Goal: Information Seeking & Learning: Learn about a topic

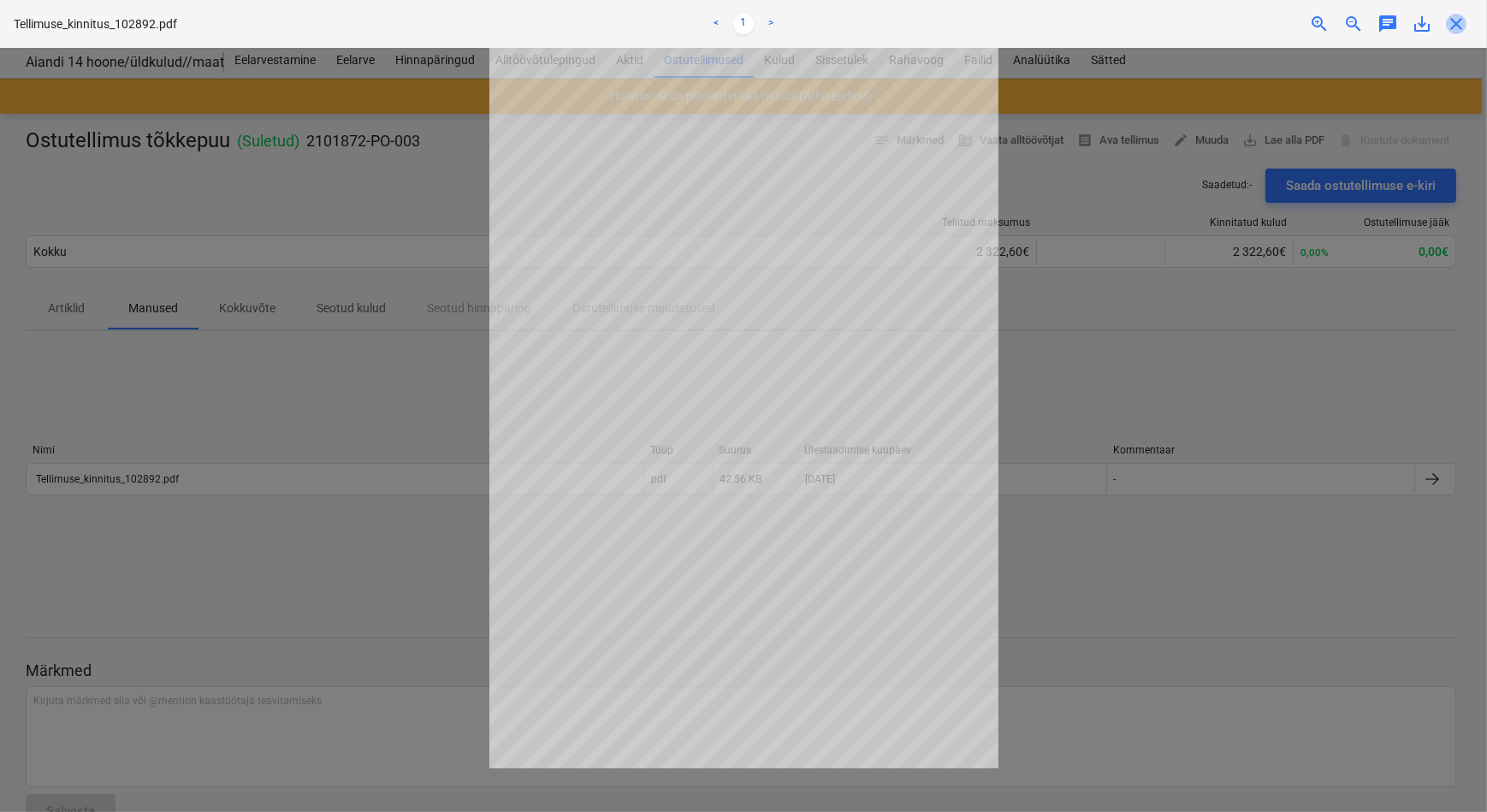
click at [1455, 27] on span "close" at bounding box center [1456, 24] width 21 height 21
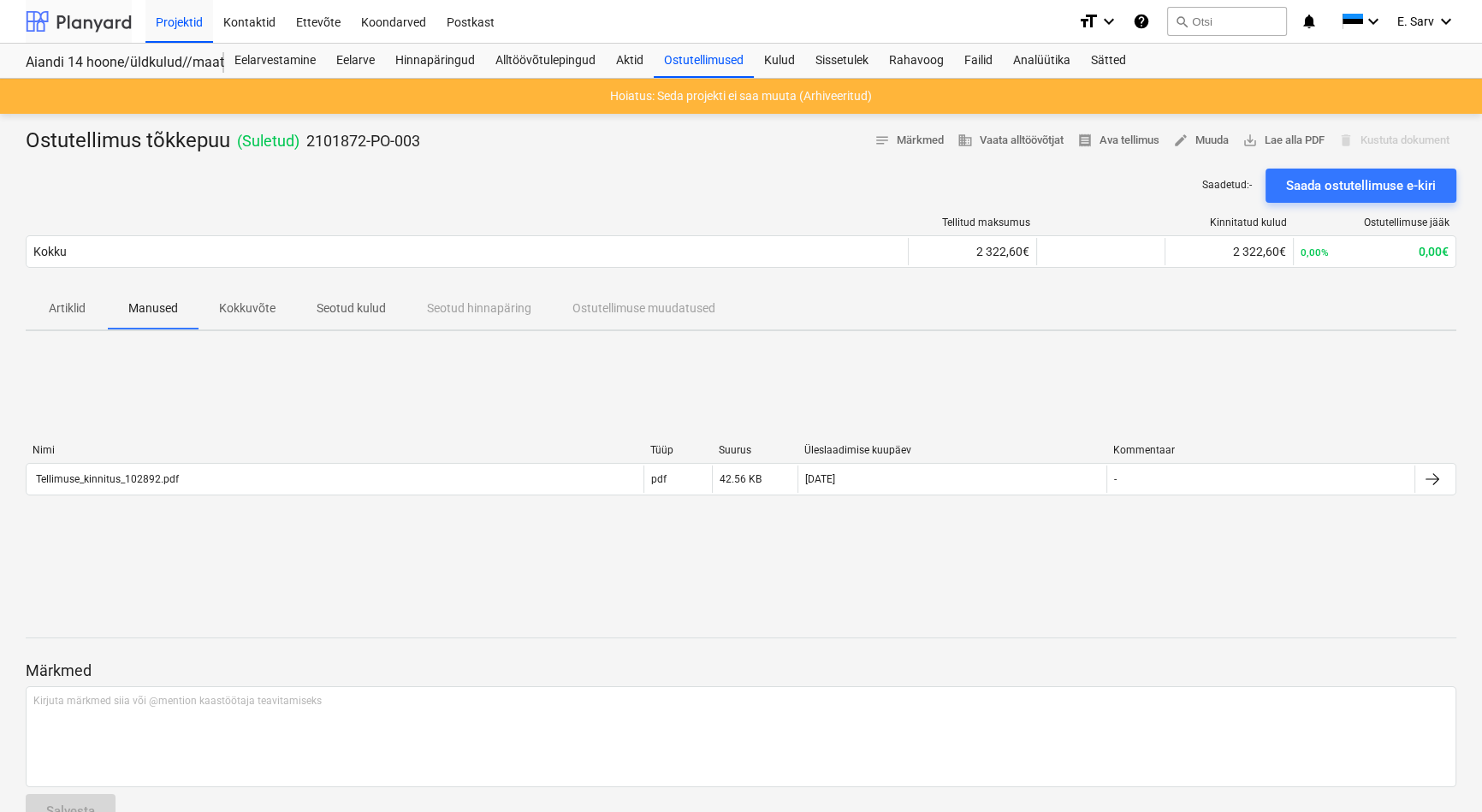
click at [93, 17] on div at bounding box center [78, 21] width 107 height 43
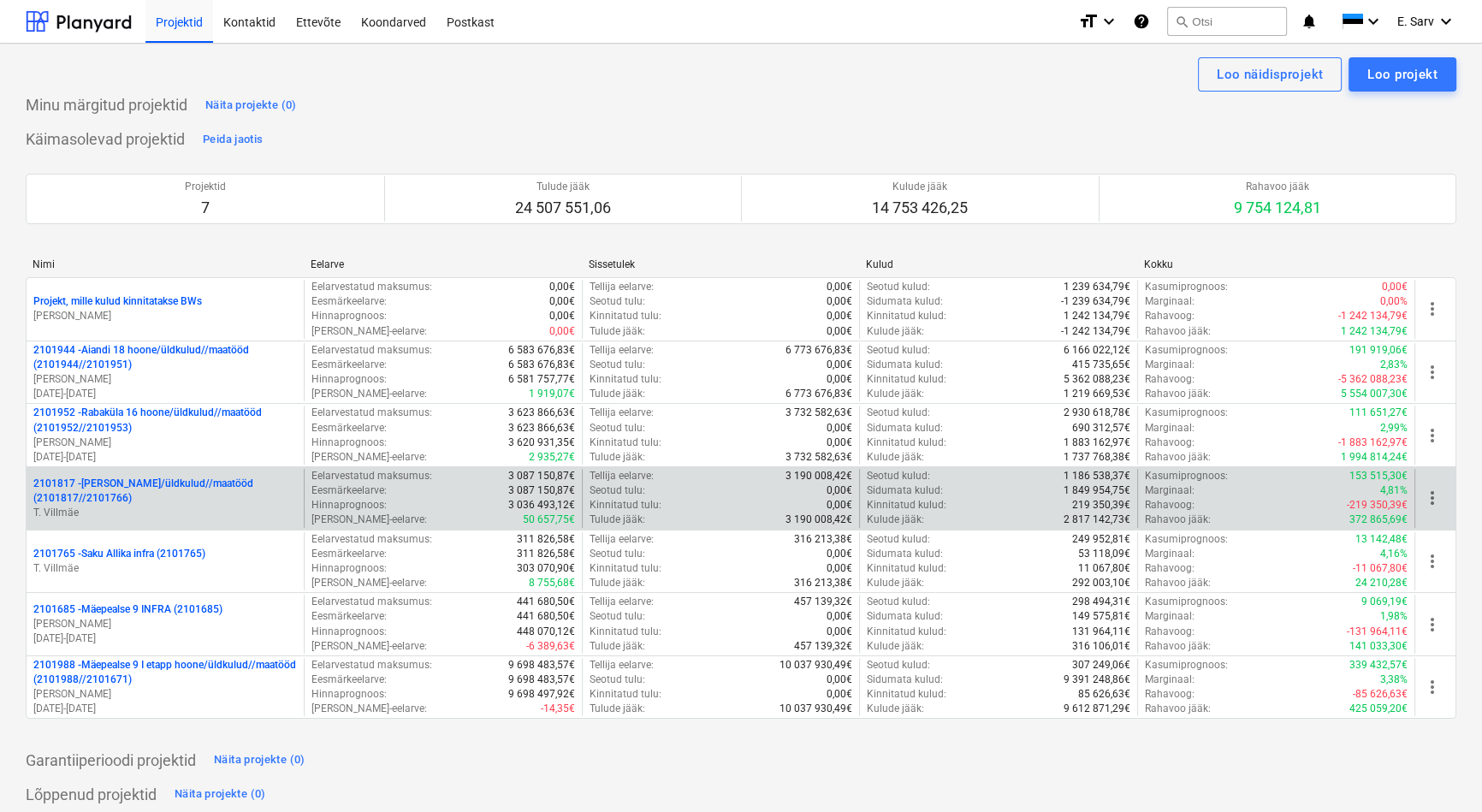
click at [149, 489] on p "2101817 - [PERSON_NAME]/üldkulud//maatööd (2101817//2101766)" at bounding box center [165, 491] width 263 height 29
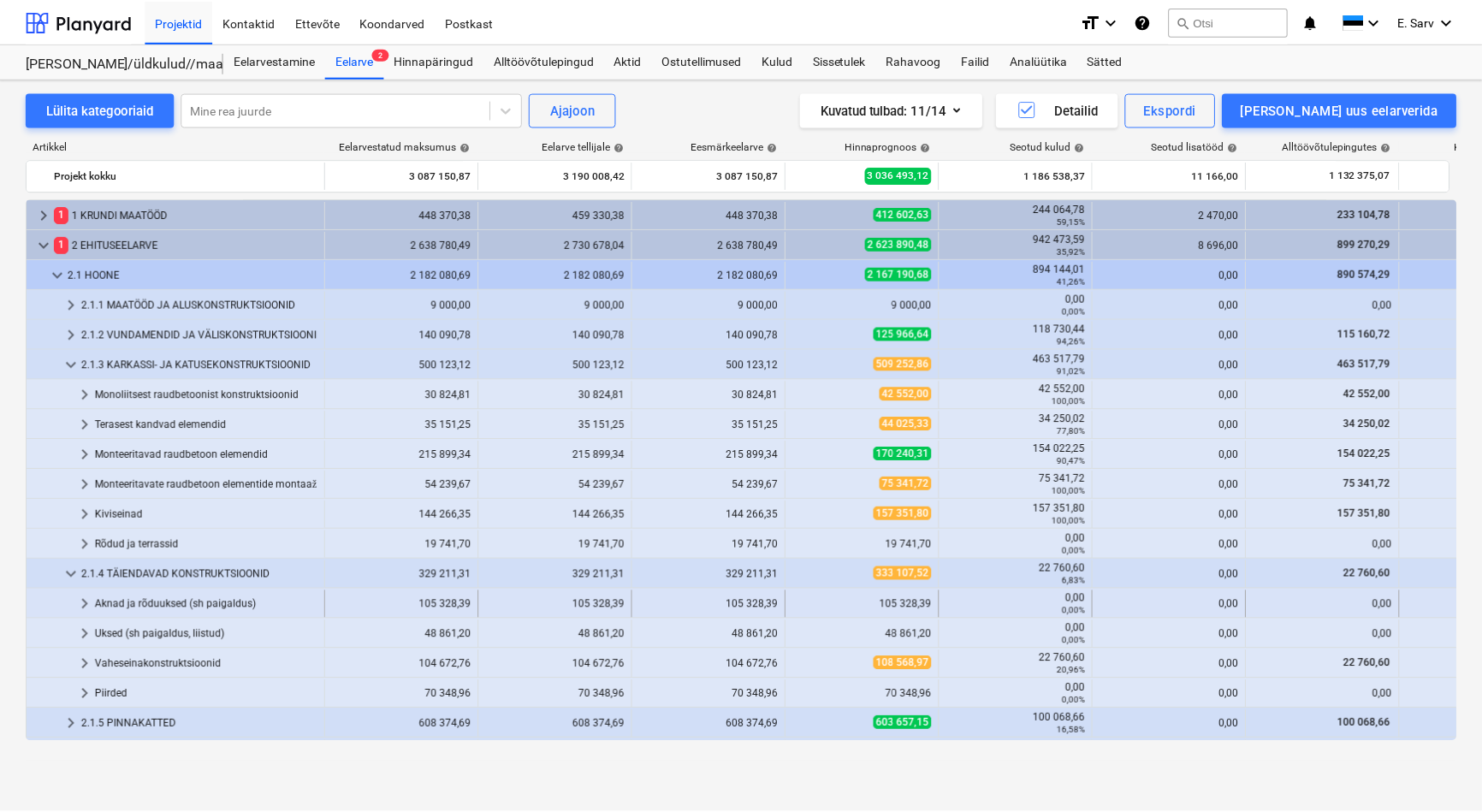
scroll to position [175, 0]
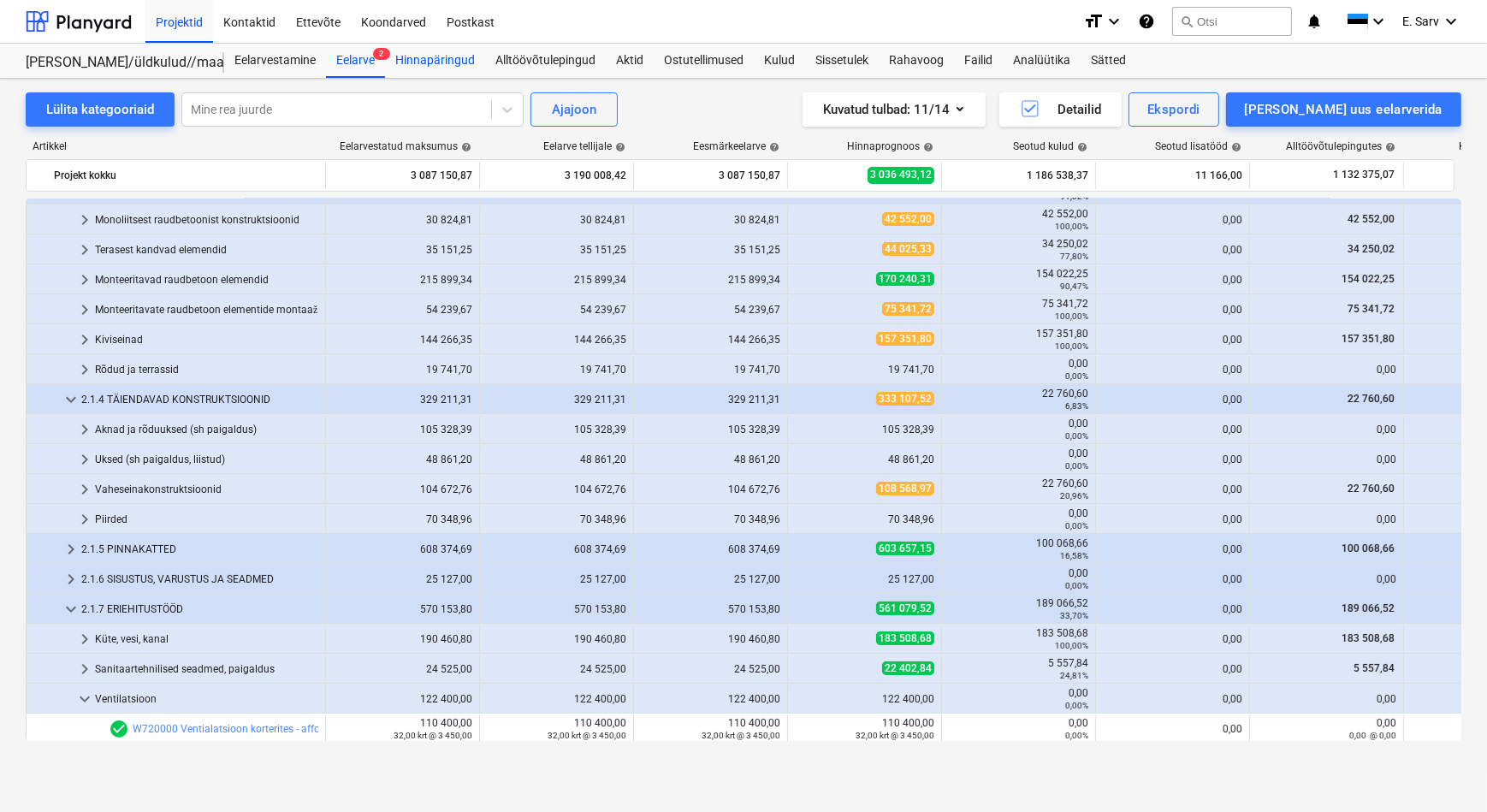
click at [445, 53] on div "Hinnapäringud" at bounding box center [435, 61] width 100 height 35
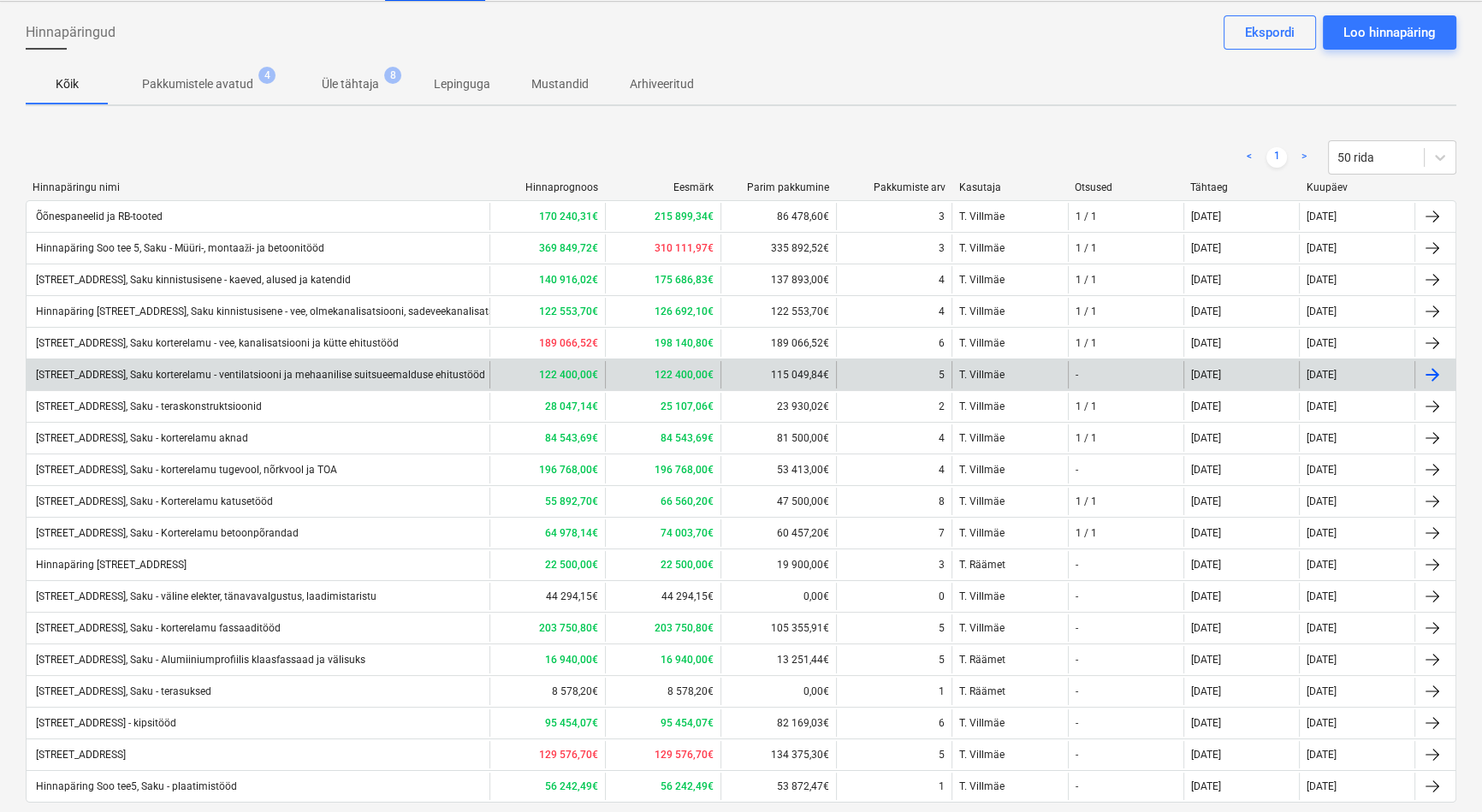
scroll to position [155, 0]
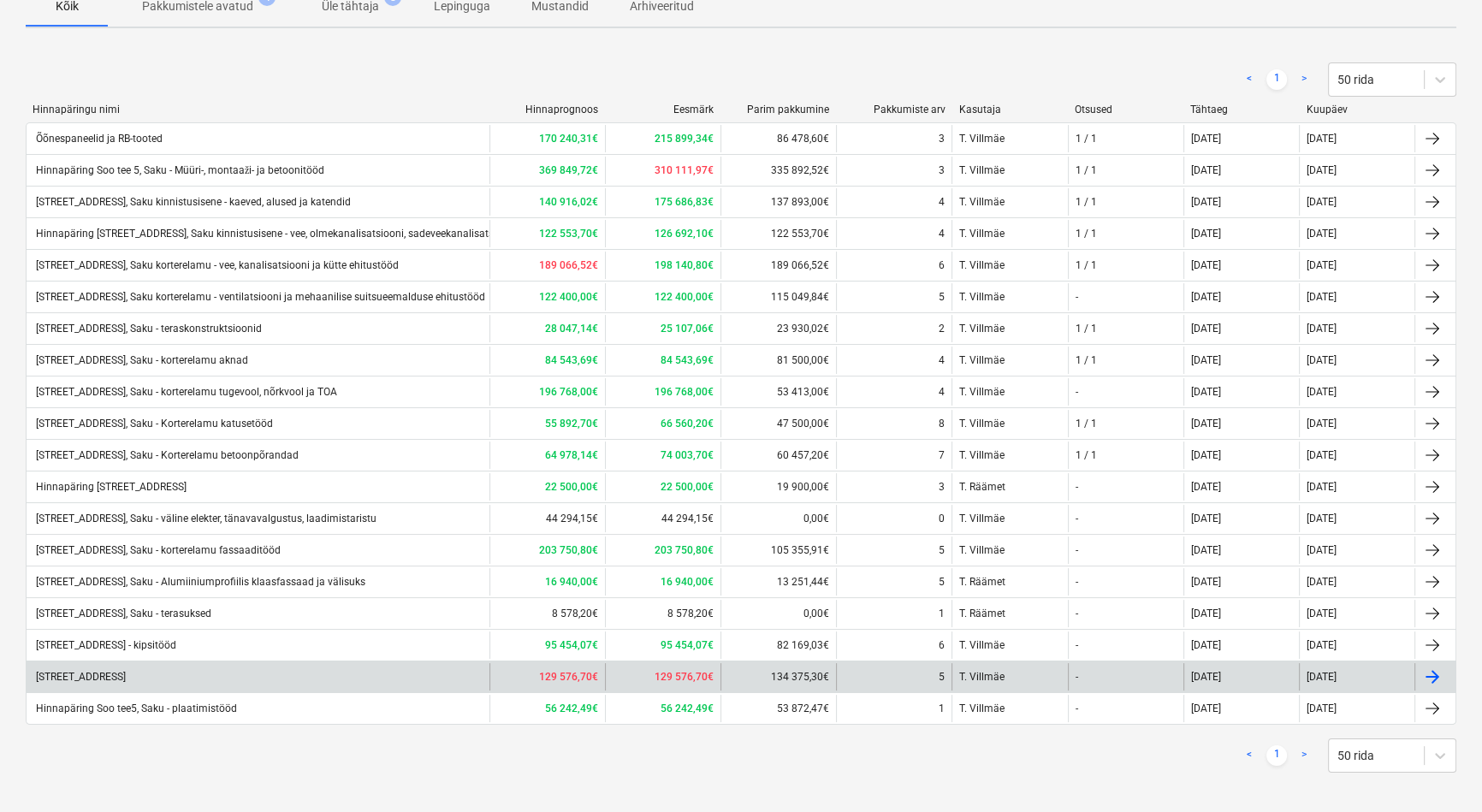
click at [126, 672] on div "[STREET_ADDRESS]" at bounding box center [79, 676] width 92 height 12
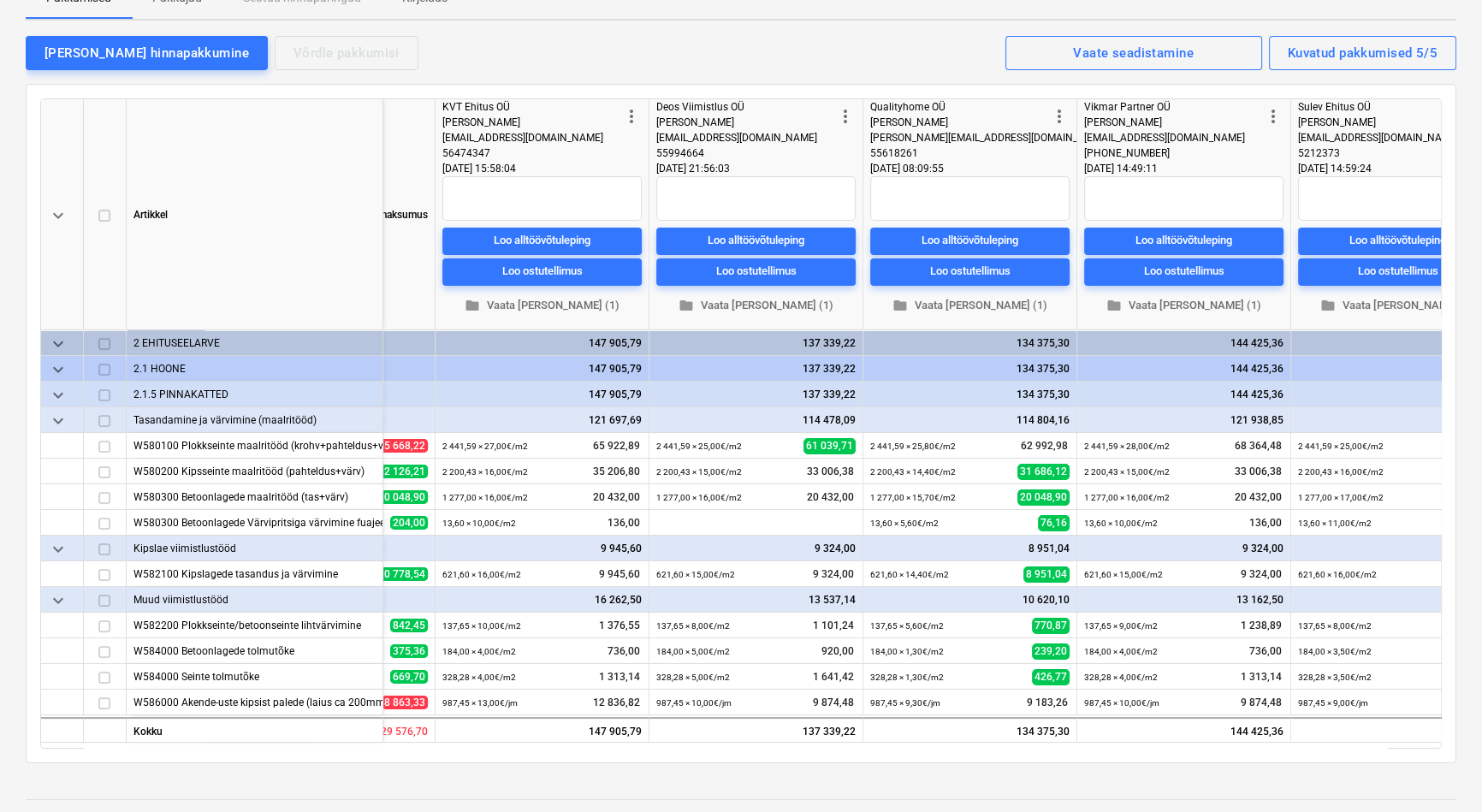
scroll to position [0, 456]
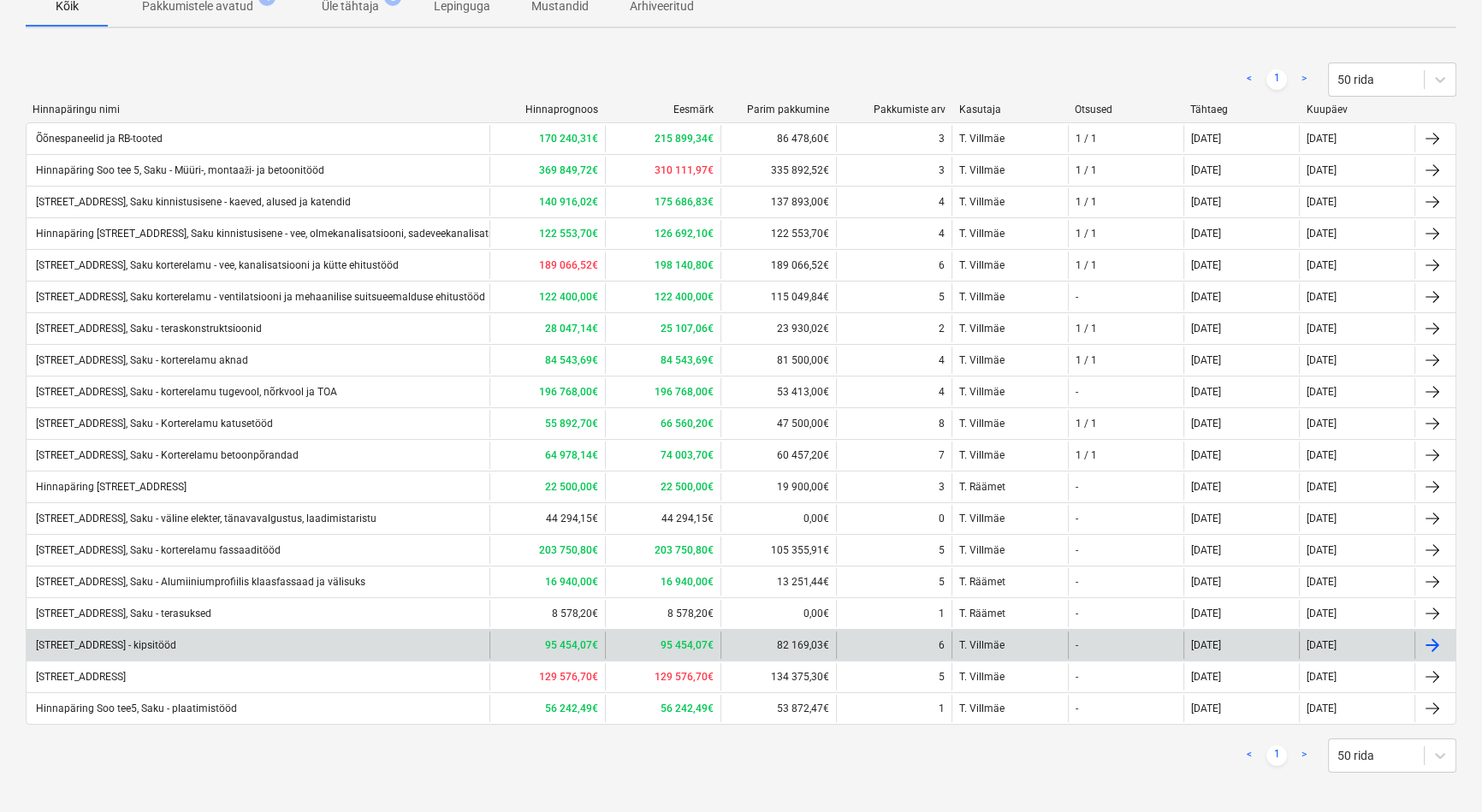
click at [177, 640] on div "[STREET_ADDRESS] - kipsitööd" at bounding box center [105, 645] width 143 height 12
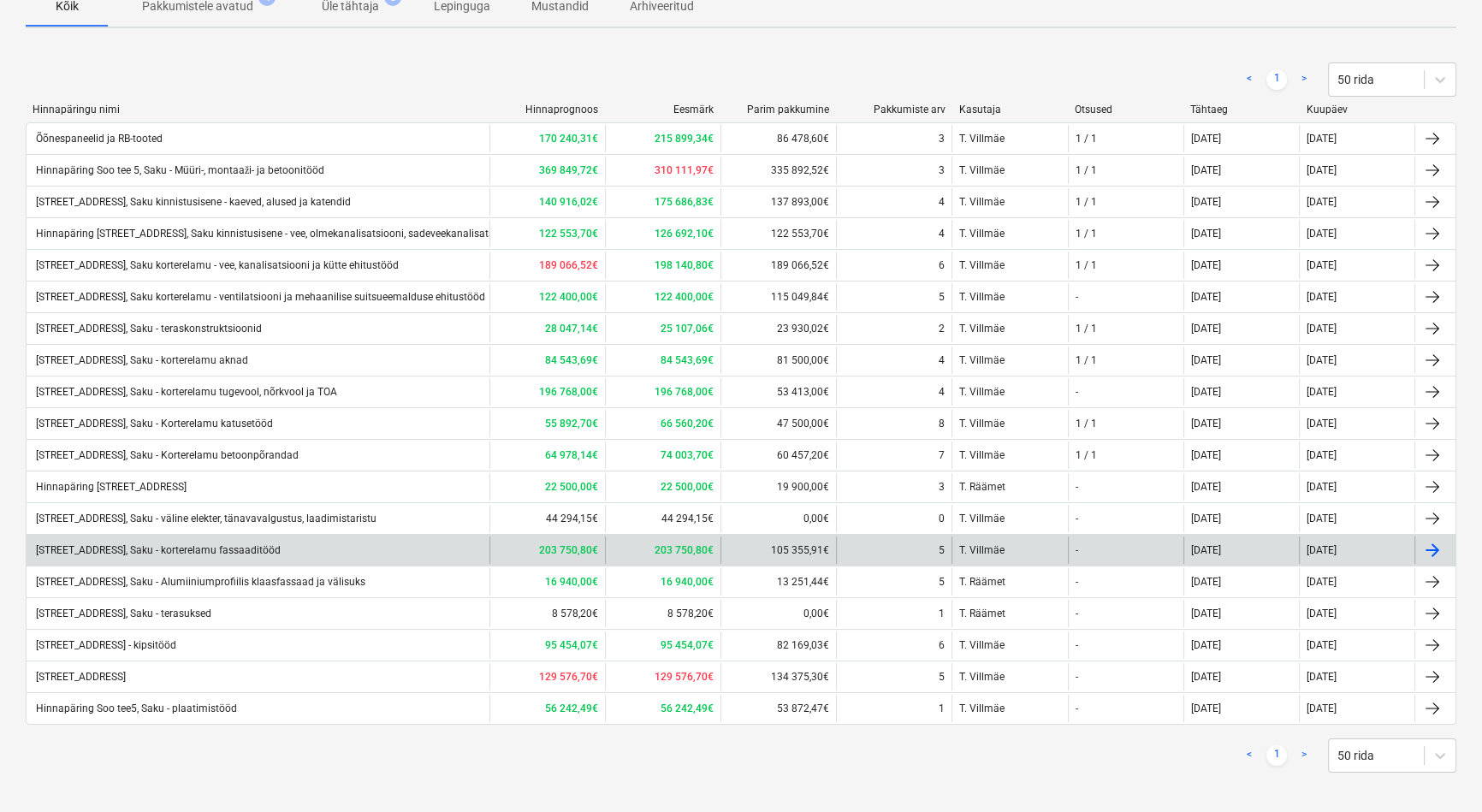
click at [266, 544] on div "[STREET_ADDRESS], Saku - korterelamu fassaaditööd" at bounding box center [157, 550] width 248 height 12
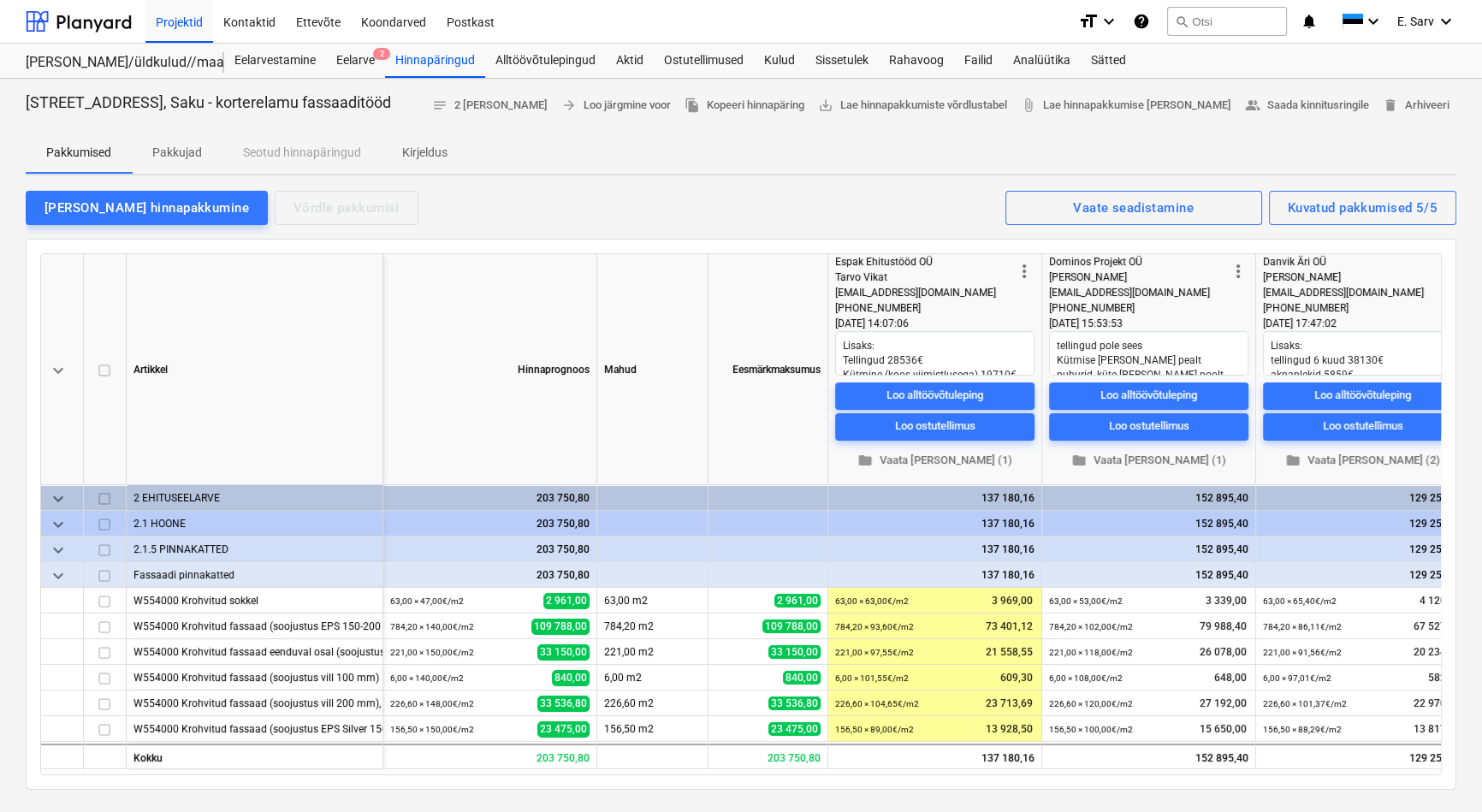
type textarea "x"
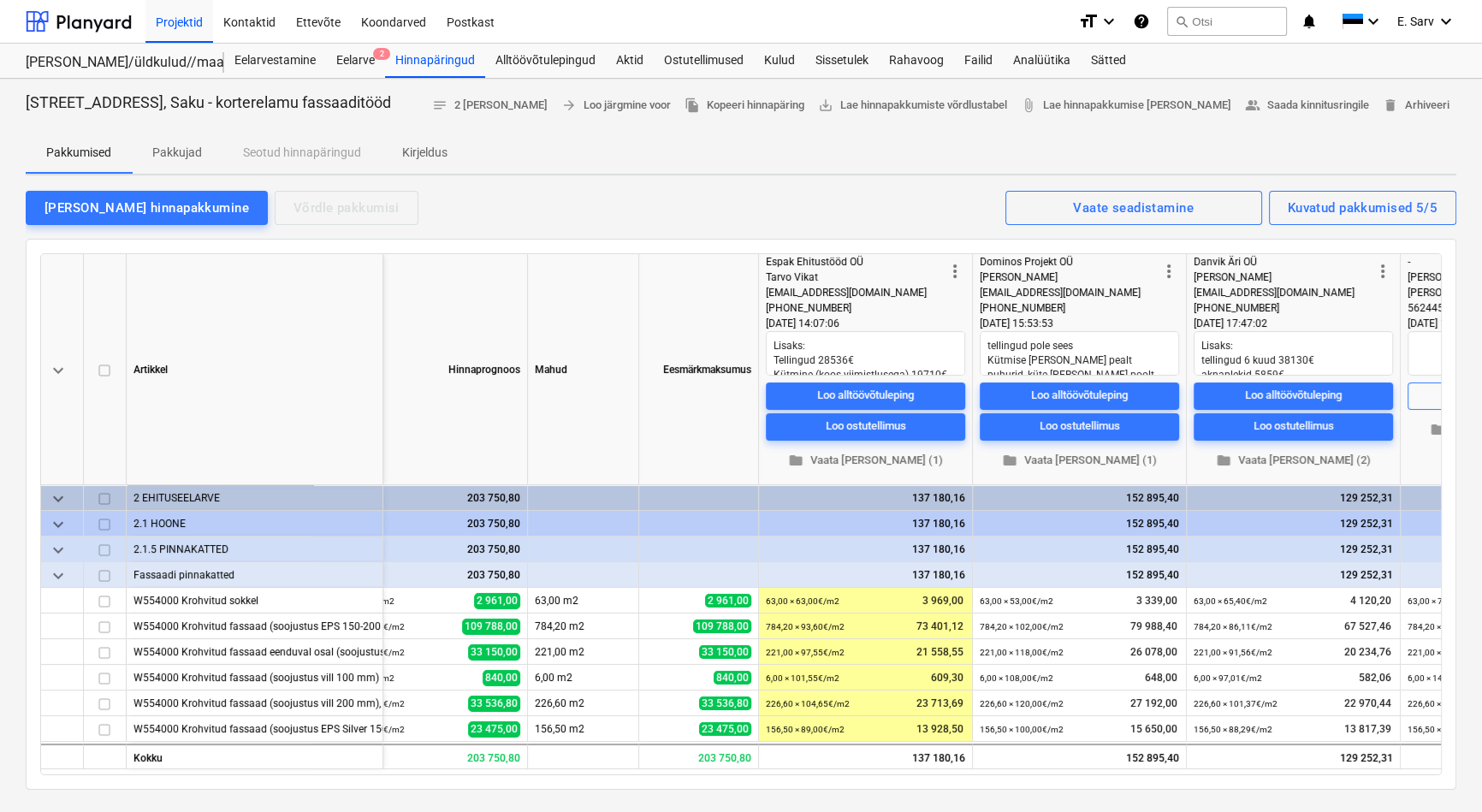
scroll to position [0, 62]
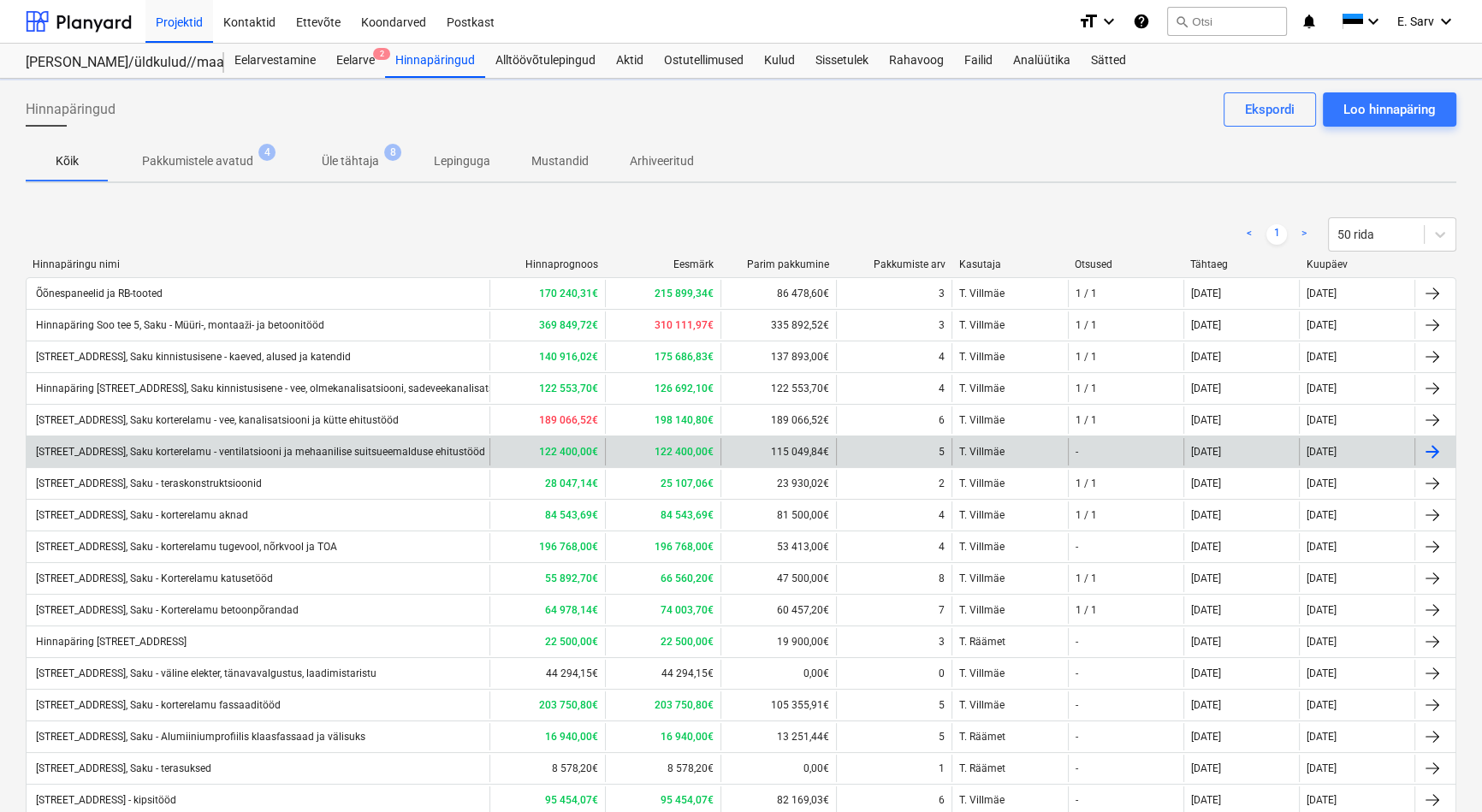
scroll to position [155, 0]
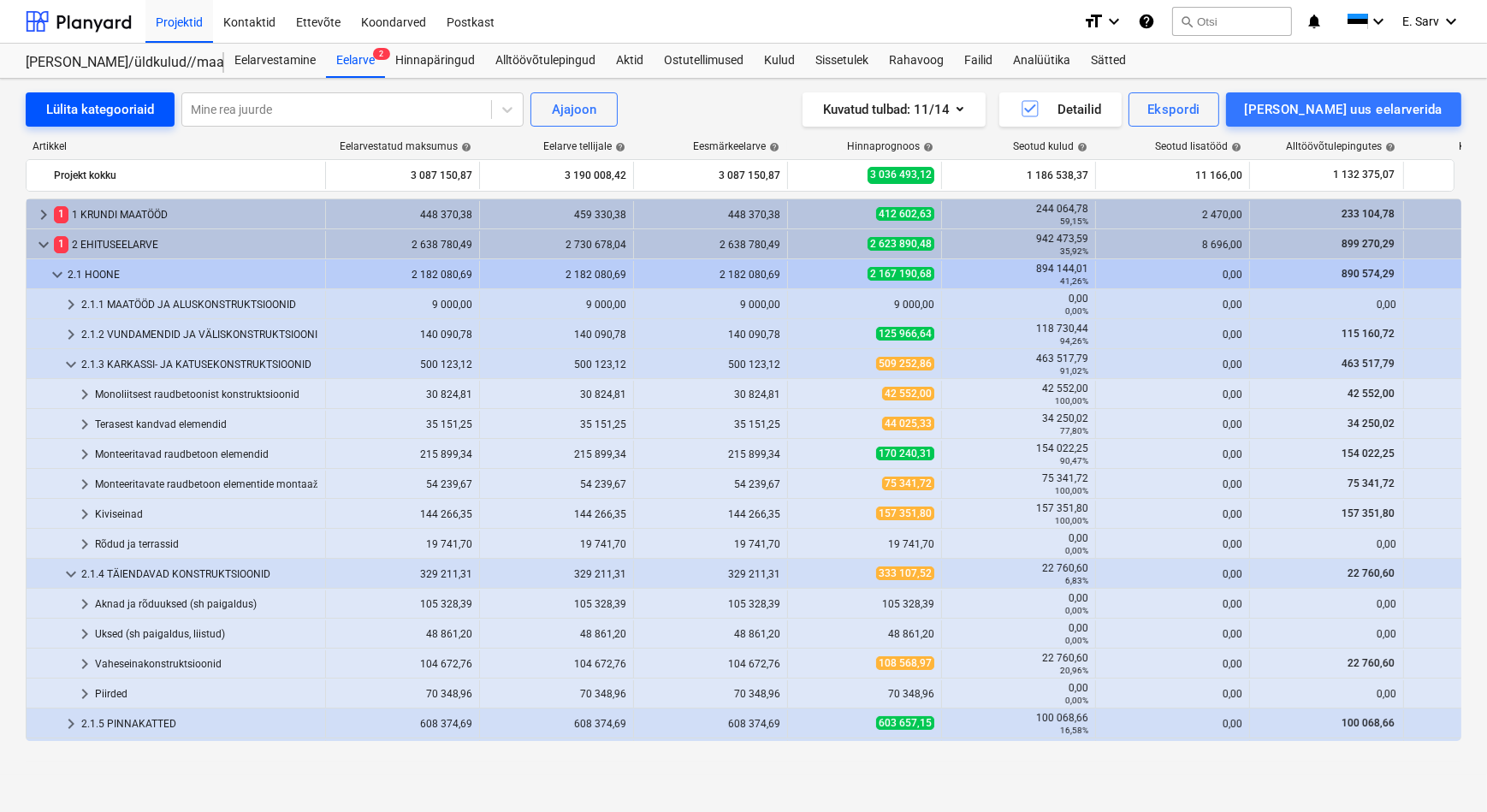
click at [81, 106] on div "Lülita kategooriaid" at bounding box center [100, 109] width 107 height 22
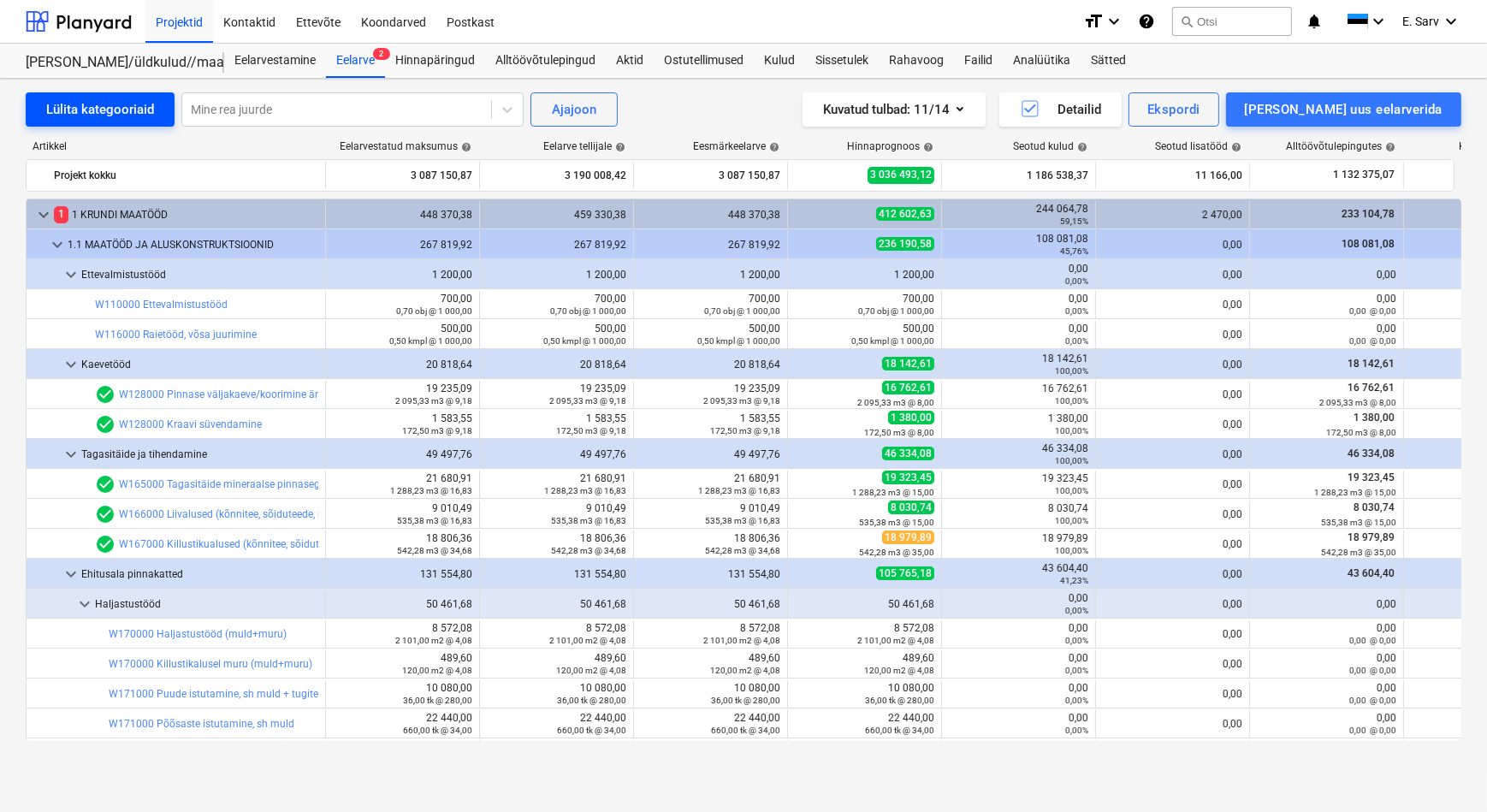
click at [81, 106] on div "Lülita kategooriaid" at bounding box center [100, 109] width 107 height 22
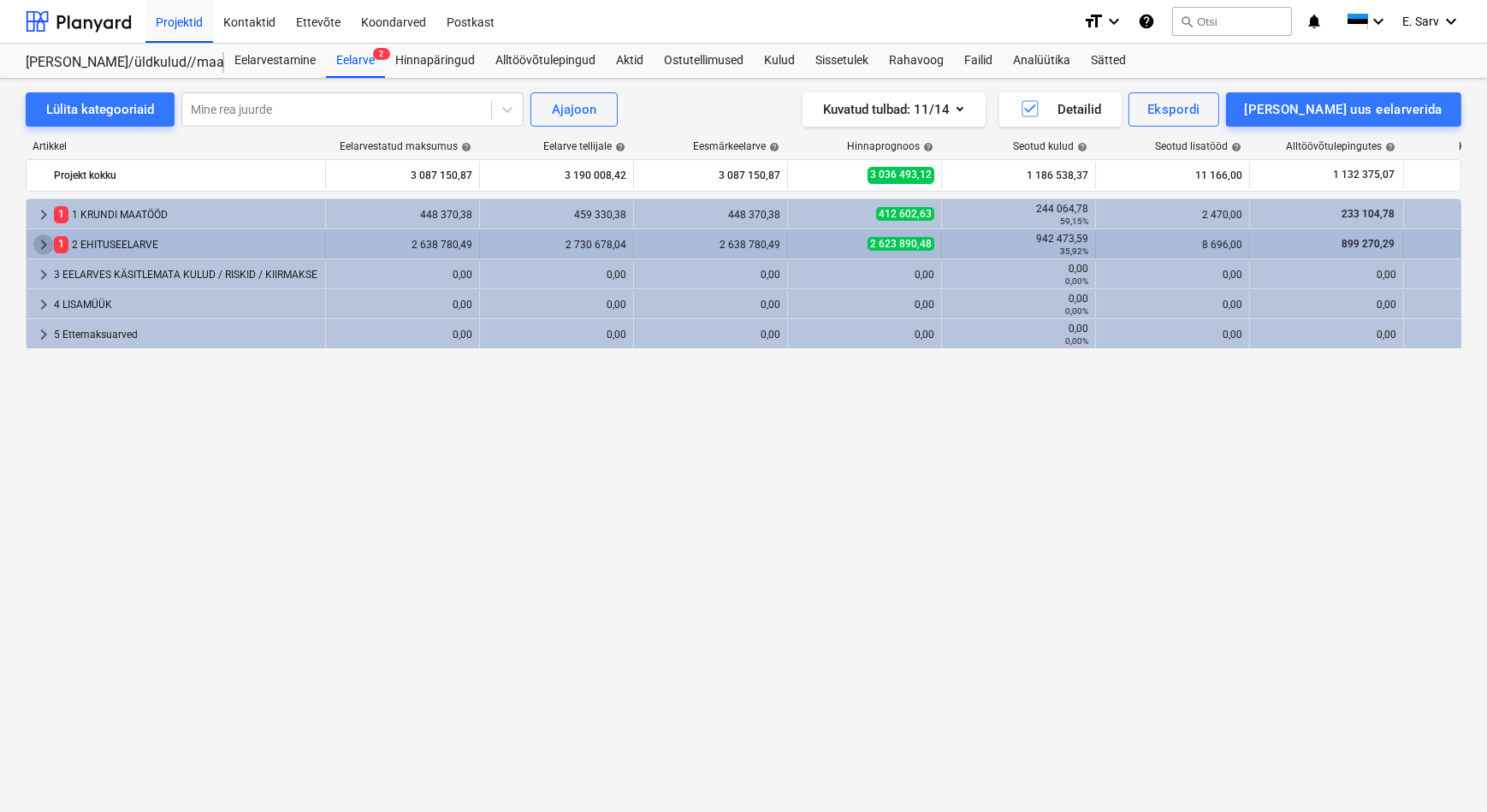
click at [46, 243] on span "keyboard_arrow_right" at bounding box center [44, 245] width 21 height 21
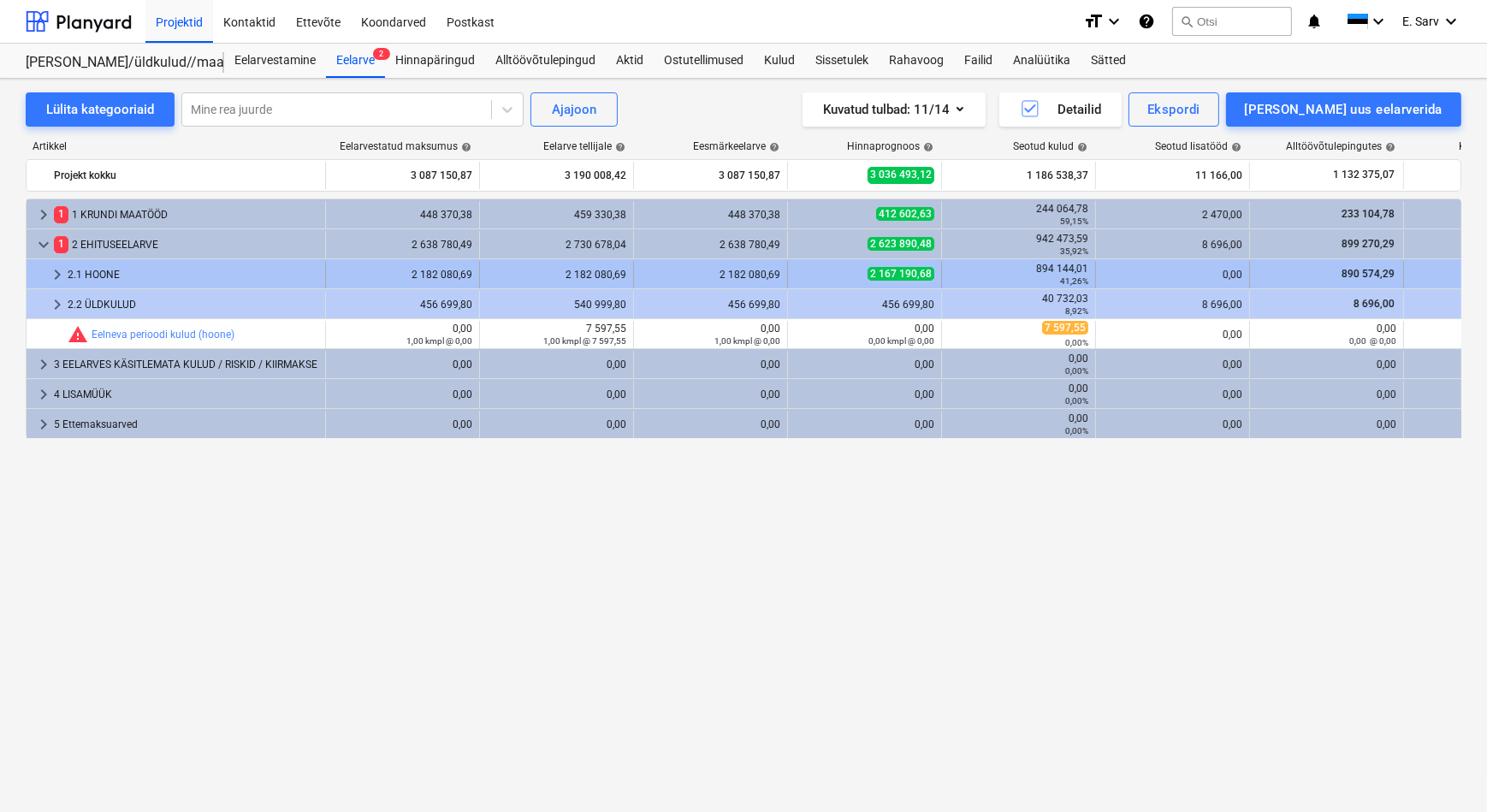
click at [56, 273] on span "keyboard_arrow_right" at bounding box center [57, 274] width 21 height 21
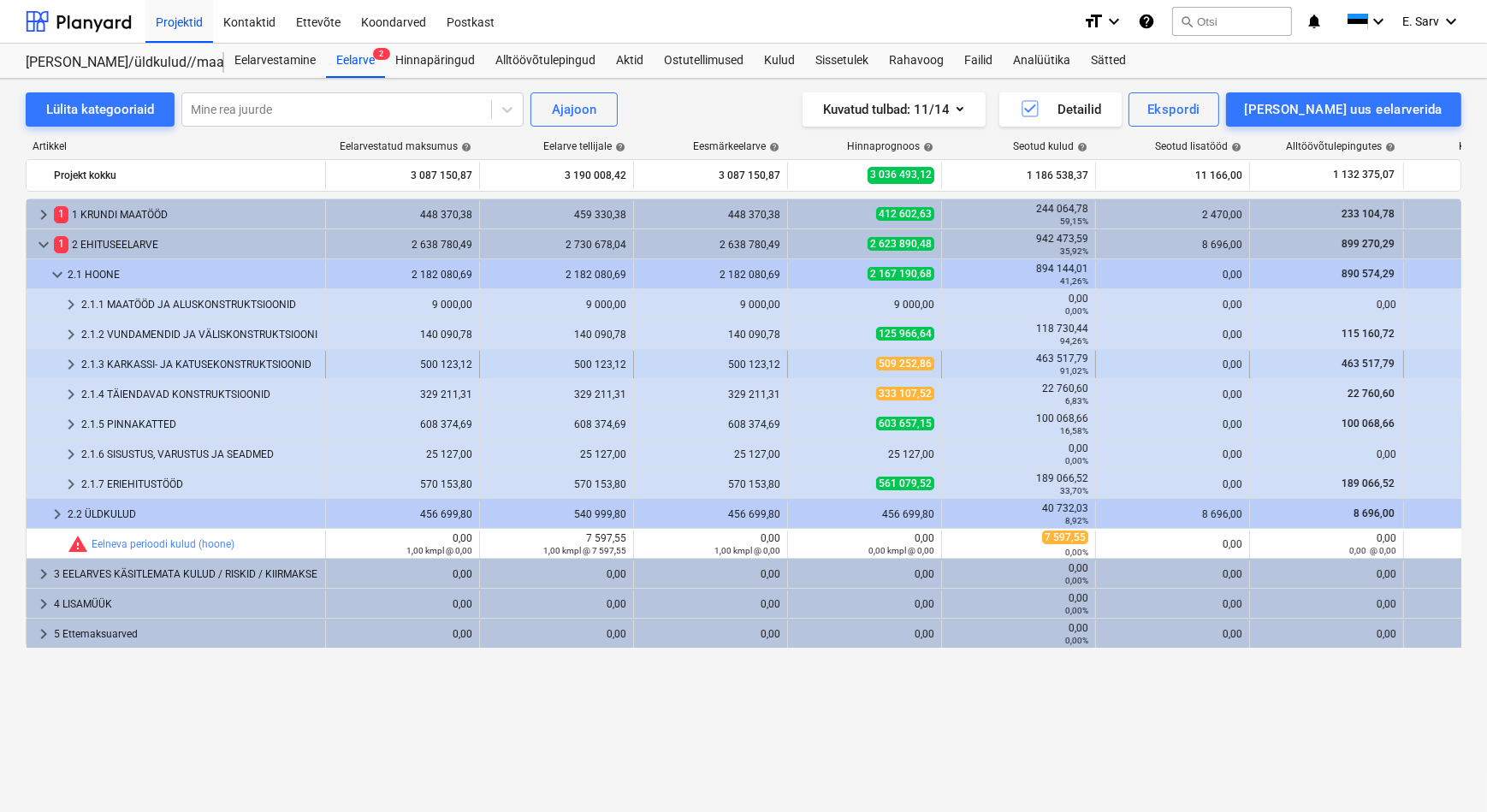
click at [94, 365] on div "2.1.3 KARKASSI- JA KATUSEKONSTRUKTSIOONID" at bounding box center [199, 364] width 237 height 27
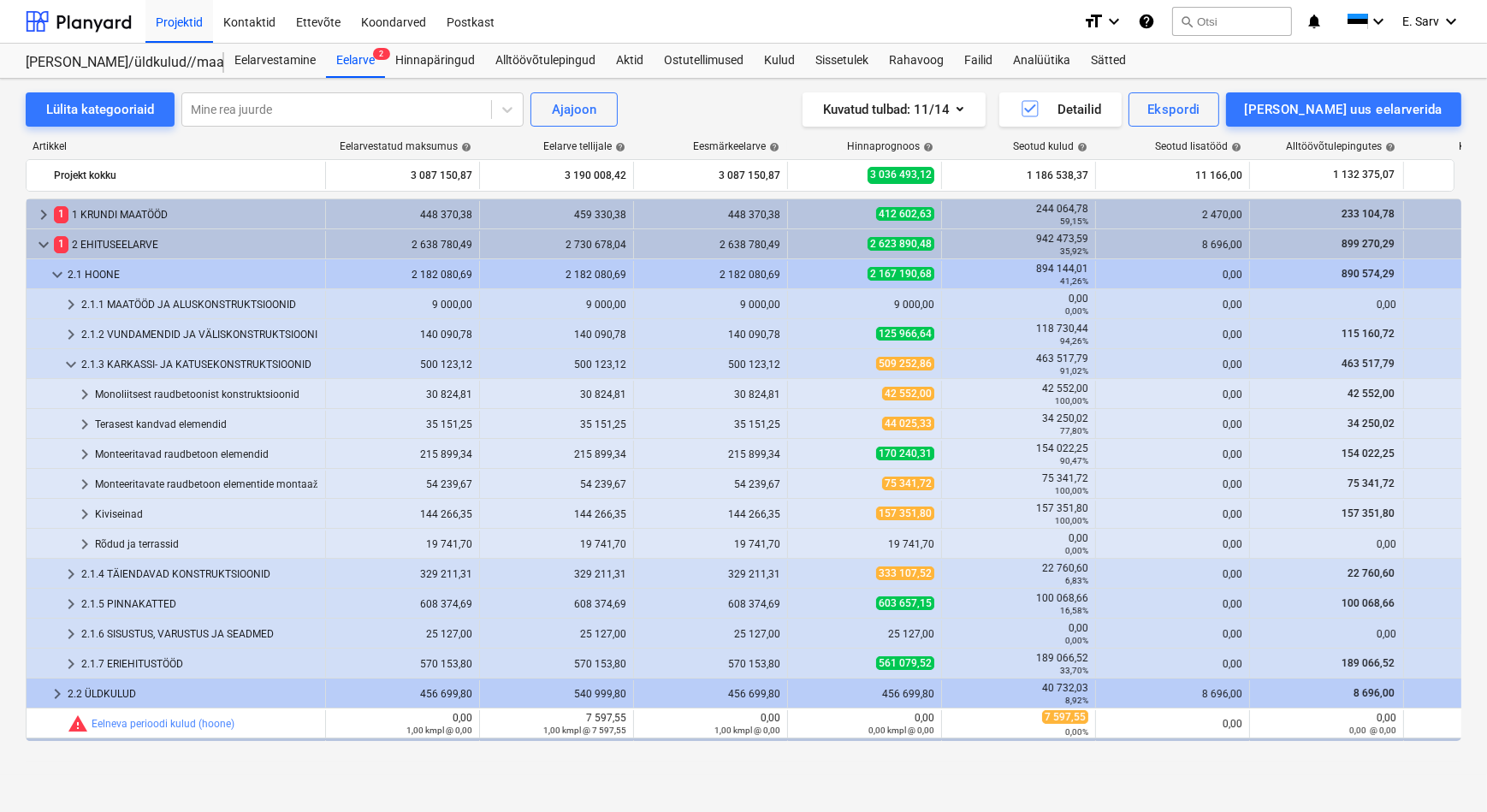
click at [94, 365] on div "2.1.3 KARKASSI- JA KATUSEKONSTRUKTSIOONID" at bounding box center [199, 364] width 237 height 27
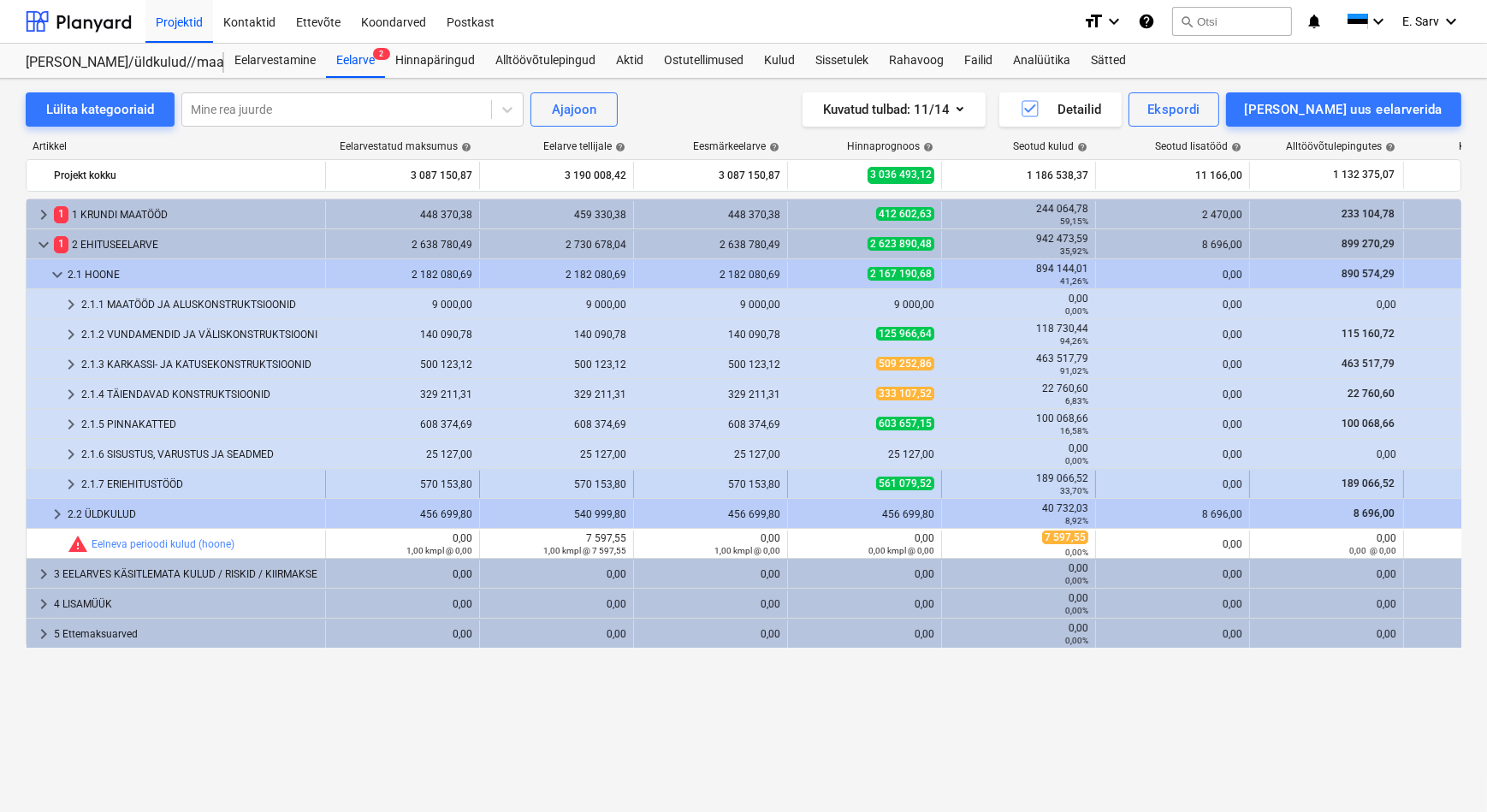
click at [137, 485] on div "2.1.7 ERIEHITUSTÖÖD" at bounding box center [199, 484] width 237 height 27
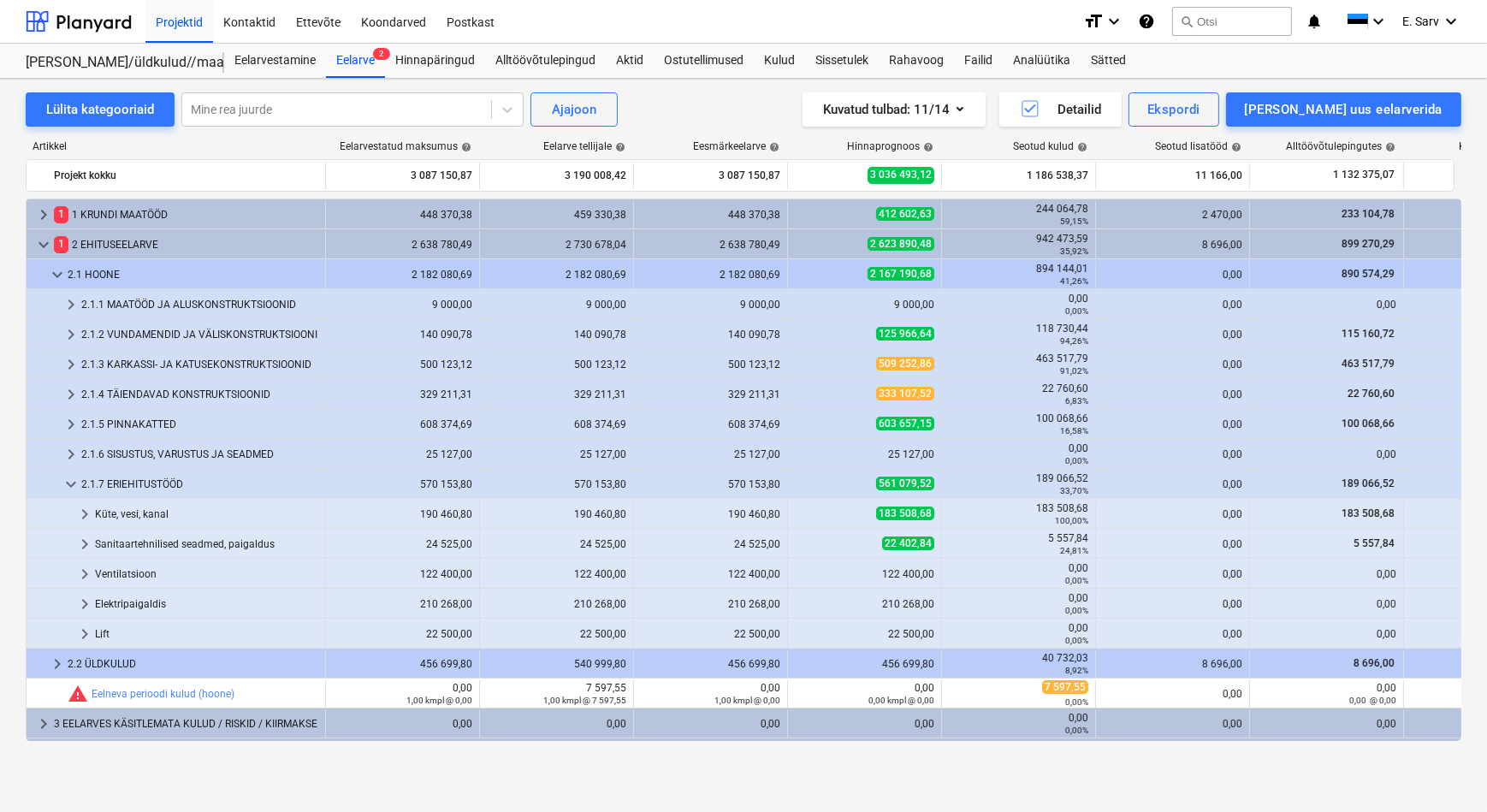
click at [137, 485] on div "2.1.7 ERIEHITUSTÖÖD" at bounding box center [199, 484] width 237 height 27
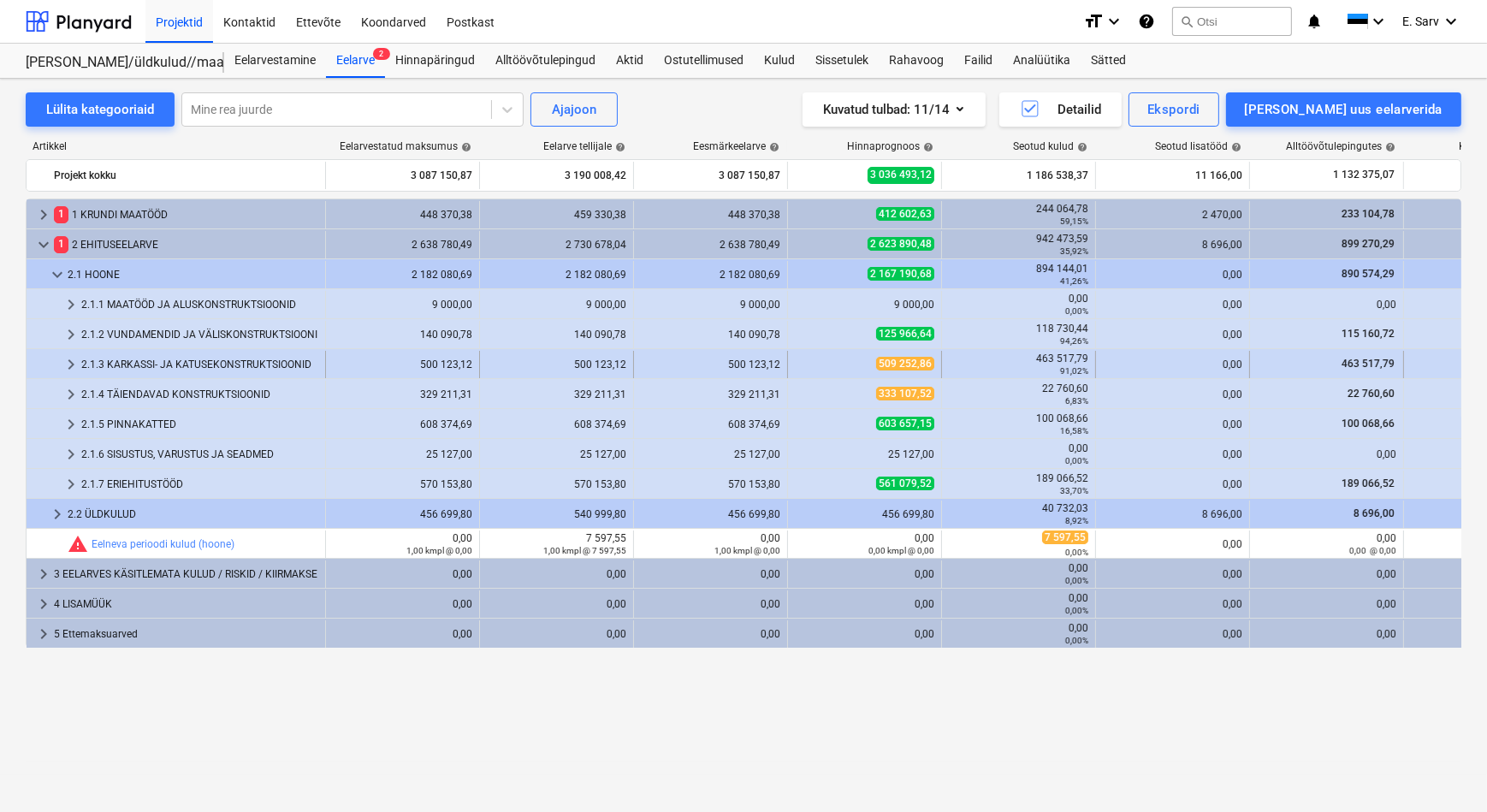
click at [127, 358] on div "2.1.3 KARKASSI- JA KATUSEKONSTRUKTSIOONID" at bounding box center [199, 364] width 237 height 27
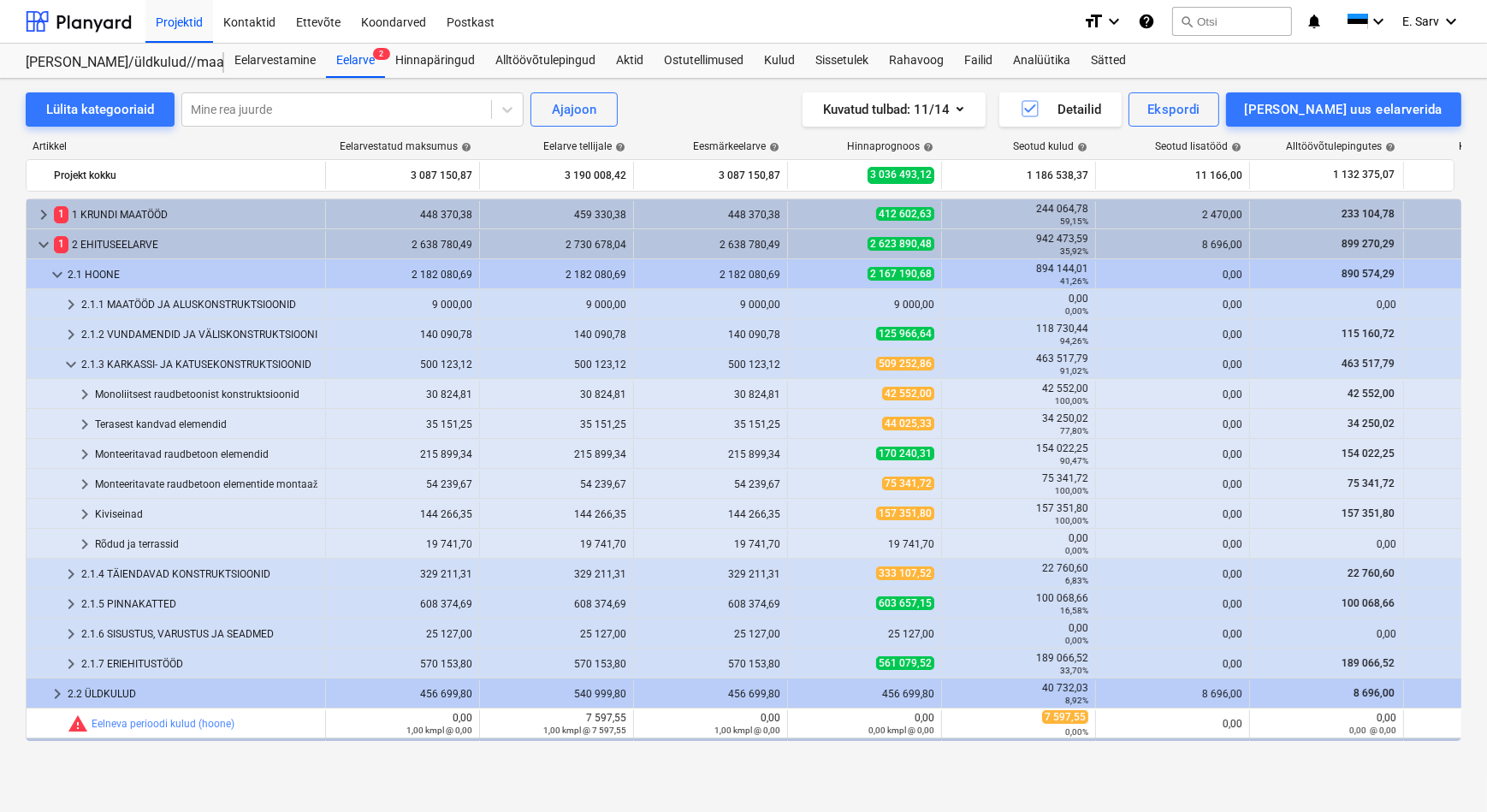
click at [127, 358] on div "2.1.3 KARKASSI- JA KATUSEKONSTRUKTSIOONID" at bounding box center [199, 364] width 237 height 27
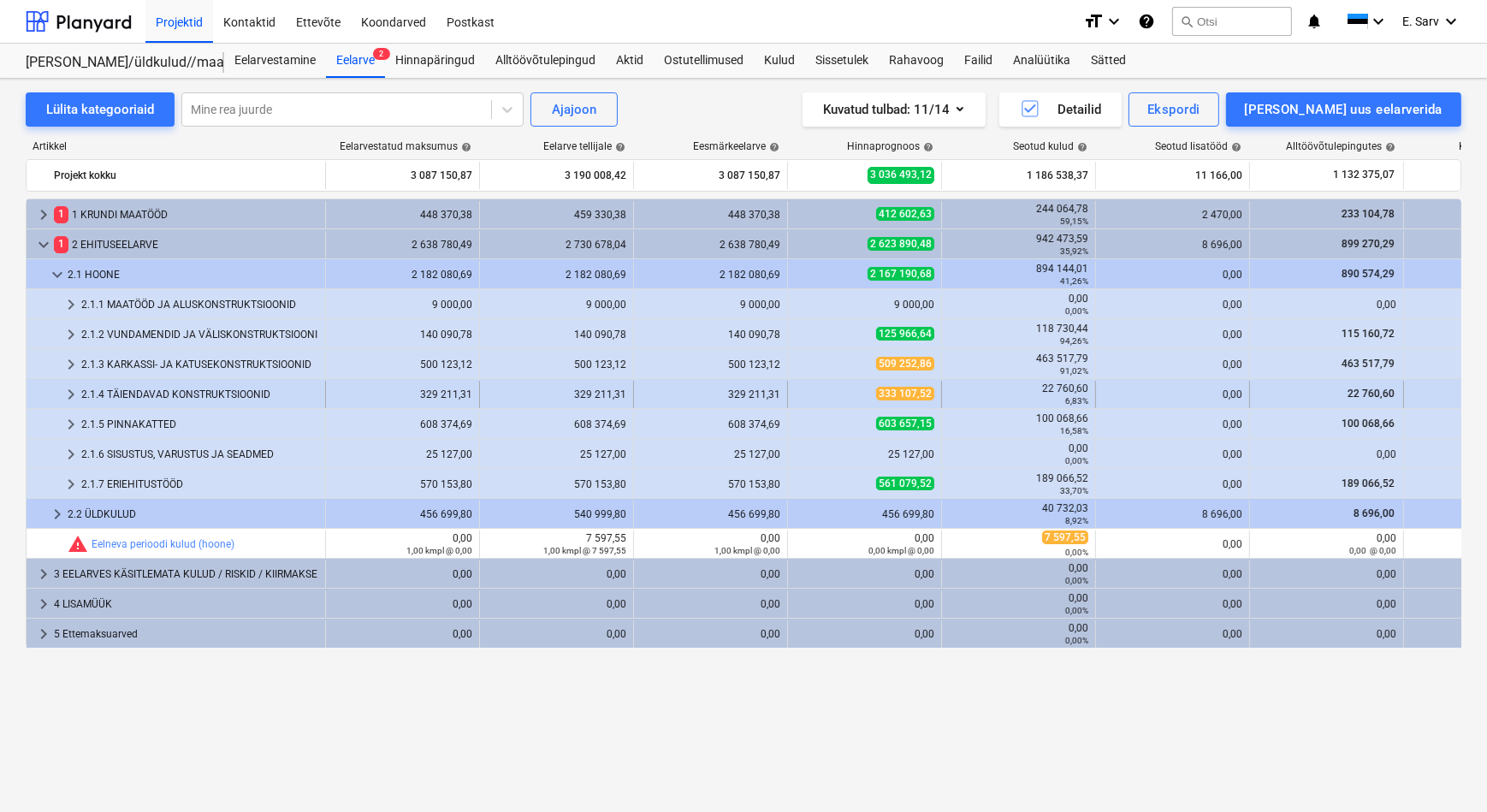
click at [130, 391] on div "2.1.4 TÄIENDAVAD KONSTRUKTSIOONID" at bounding box center [199, 394] width 237 height 27
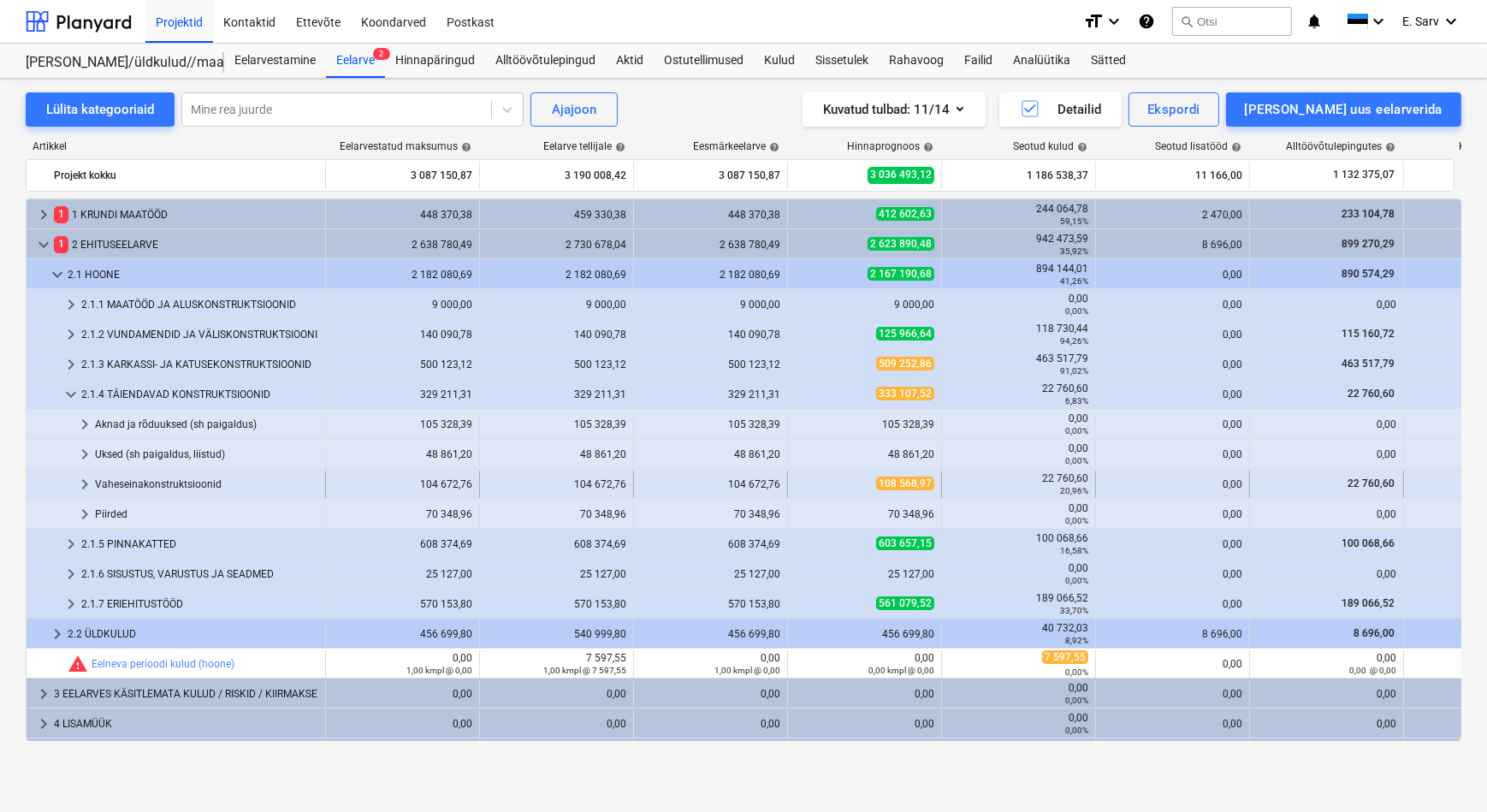
click at [160, 480] on div "Vaheseinakonstruktsioonid" at bounding box center [206, 484] width 223 height 27
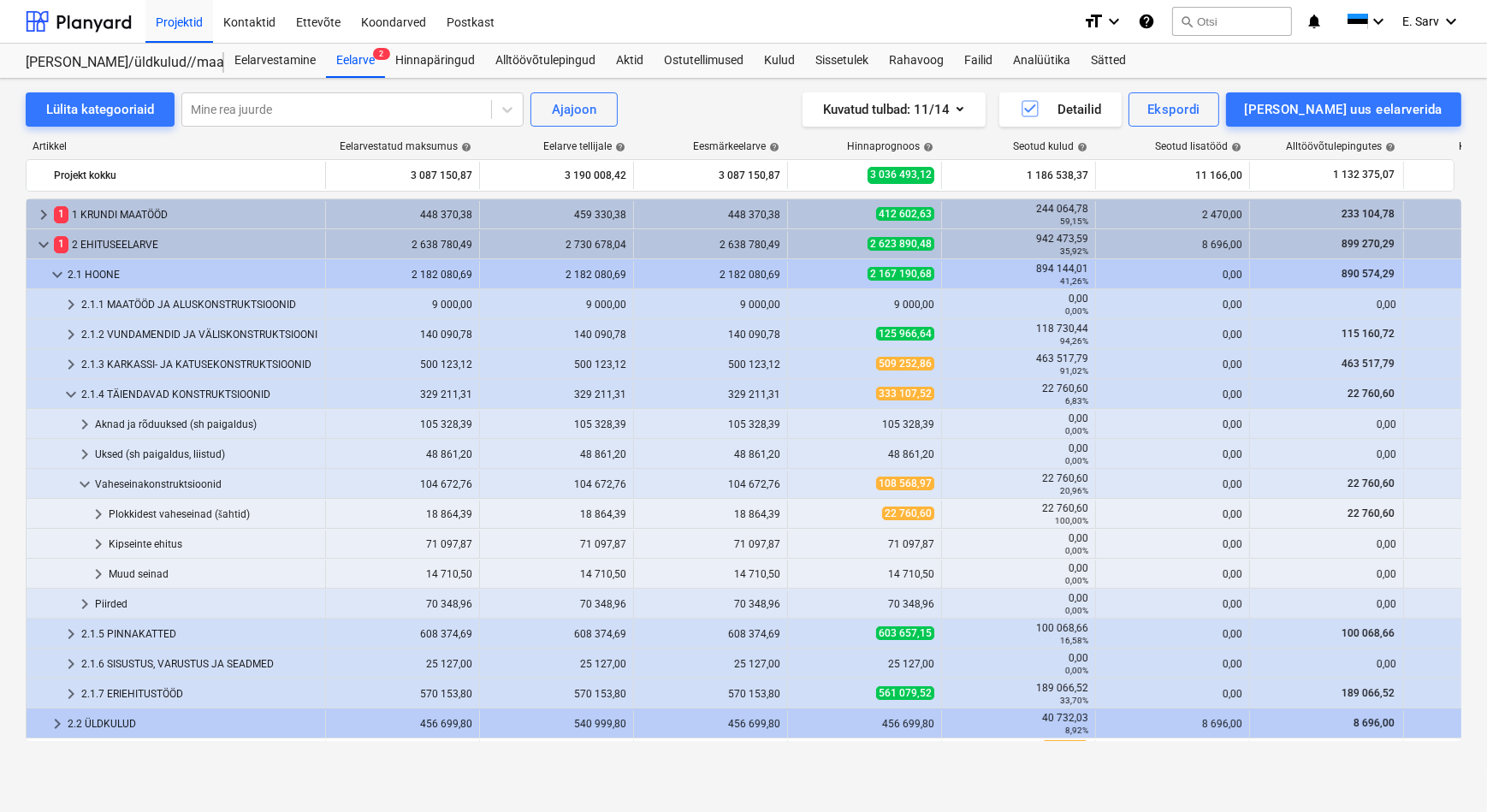
click at [160, 480] on div "Vaheseinakonstruktsioonid" at bounding box center [206, 484] width 223 height 27
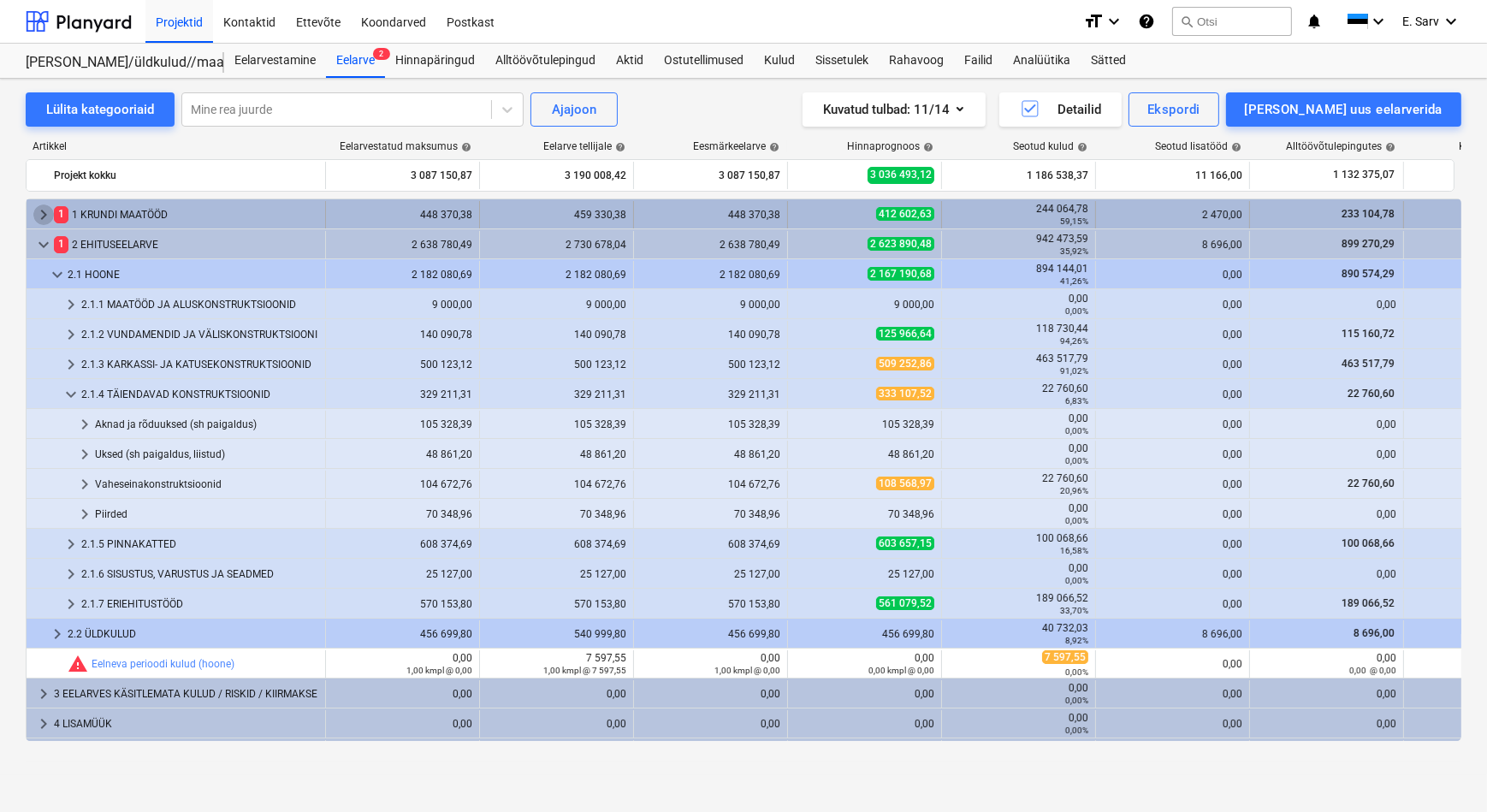
click at [46, 211] on span "keyboard_arrow_right" at bounding box center [44, 215] width 21 height 21
